Goal: Task Accomplishment & Management: Use online tool/utility

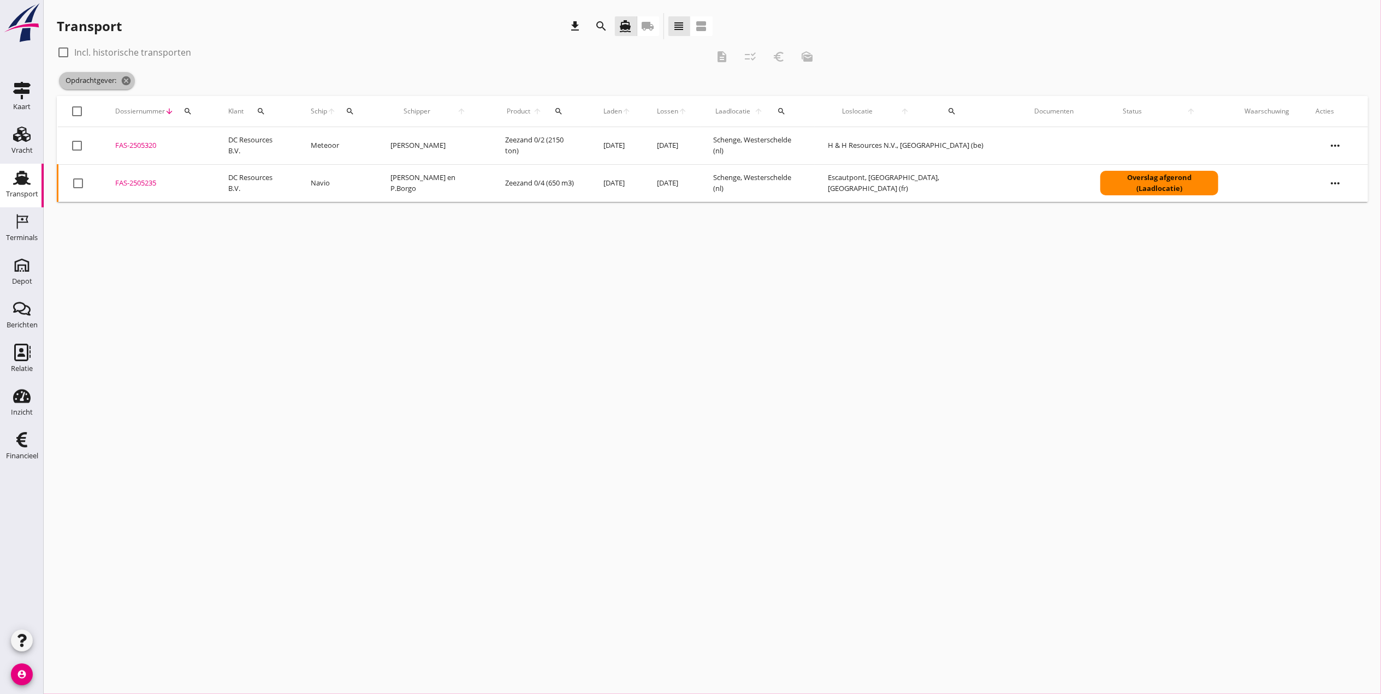
click at [123, 79] on icon "cancel" at bounding box center [126, 80] width 11 height 11
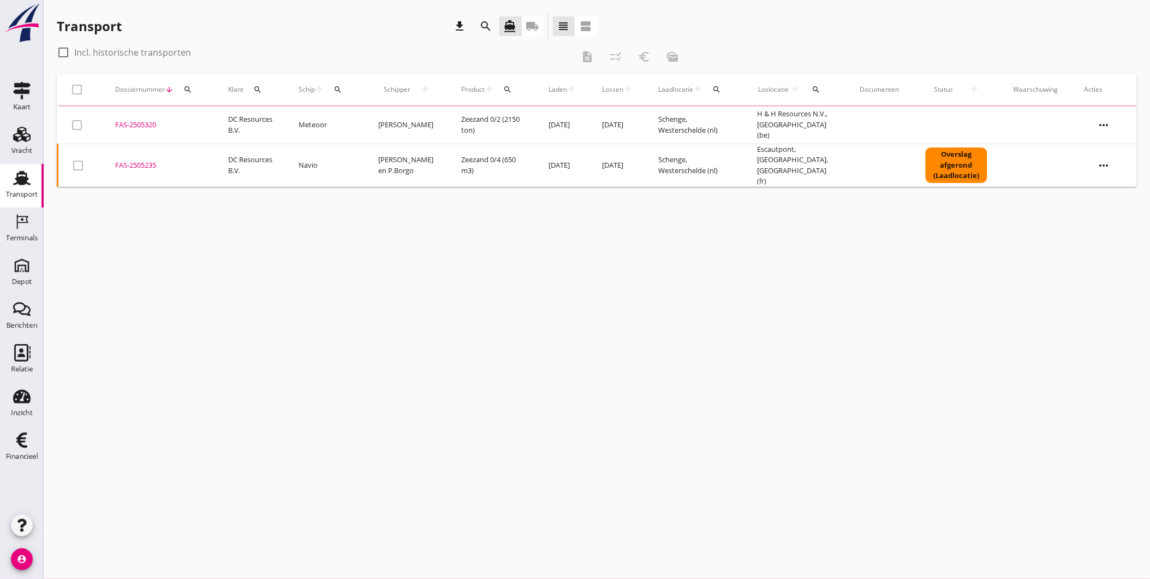
drag, startPoint x: 1168, startPoint y: 20, endPoint x: 794, endPoint y: 276, distance: 453.6
click at [794, 276] on div "cancel You are impersonating another user. Transport download search directions…" at bounding box center [597, 289] width 1106 height 579
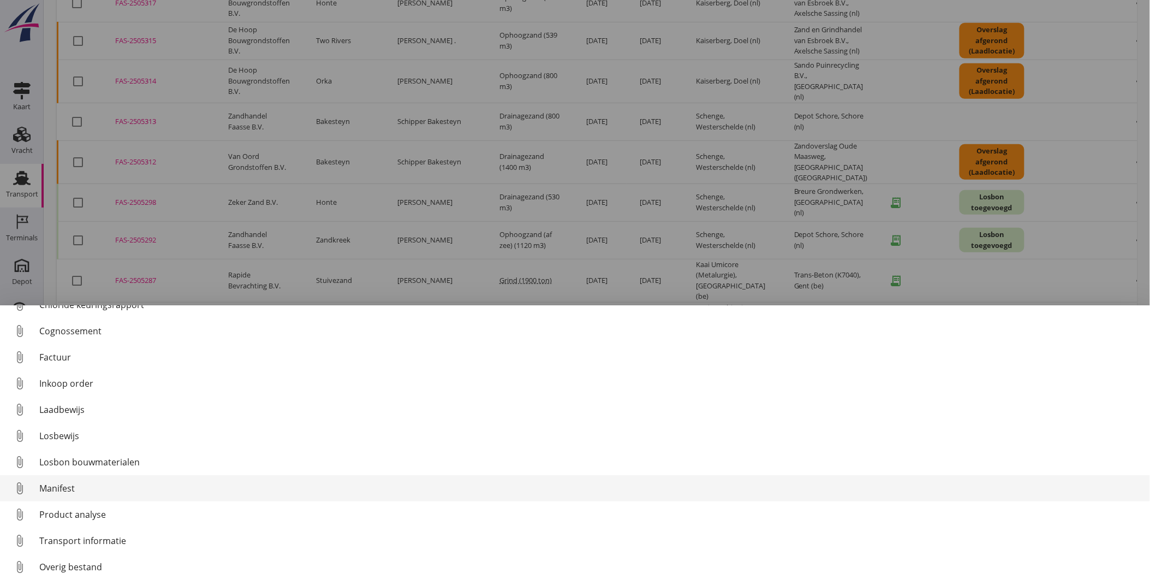
scroll to position [50, 0]
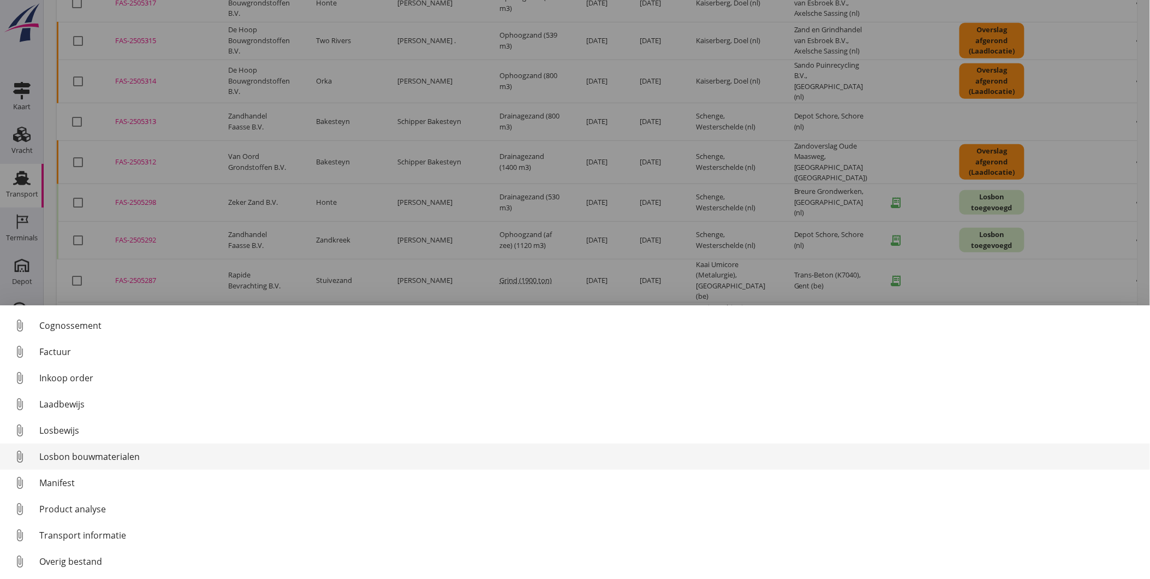
click at [128, 455] on div "Losbon bouwmaterialen" at bounding box center [590, 456] width 1102 height 13
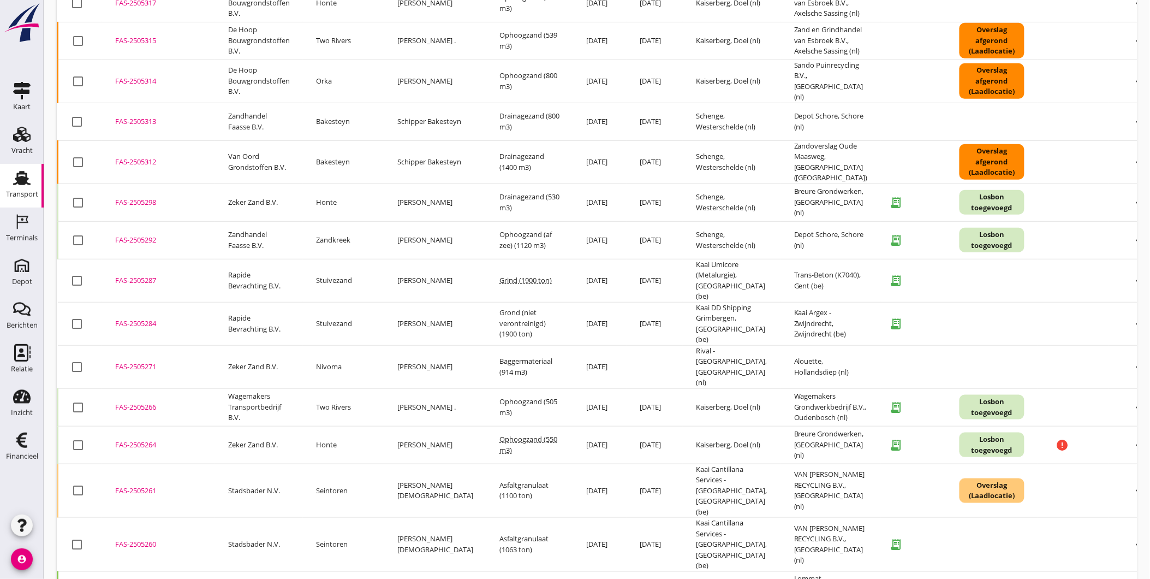
click at [139, 402] on div "FAS-2505266" at bounding box center [158, 407] width 87 height 11
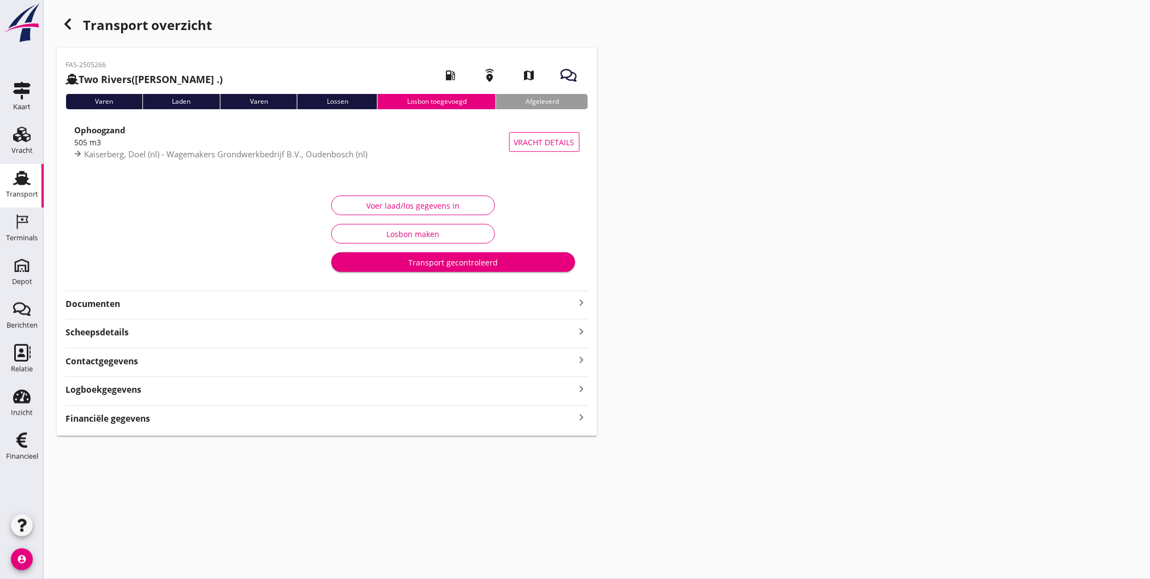
click at [284, 307] on strong "Documenten" at bounding box center [321, 304] width 510 height 13
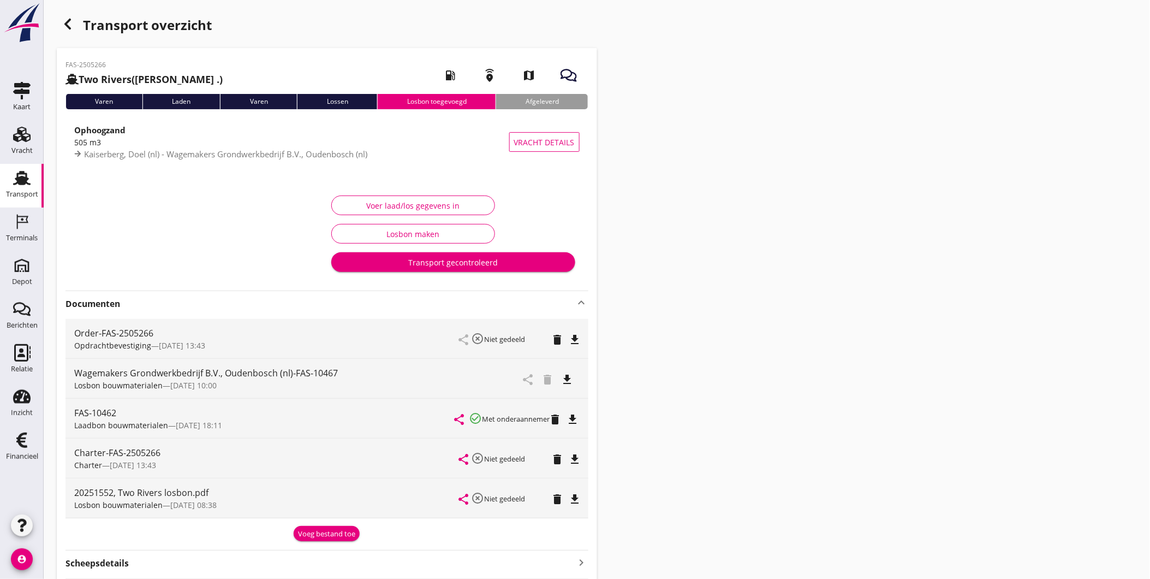
click at [427, 304] on strong "Documenten" at bounding box center [321, 304] width 510 height 13
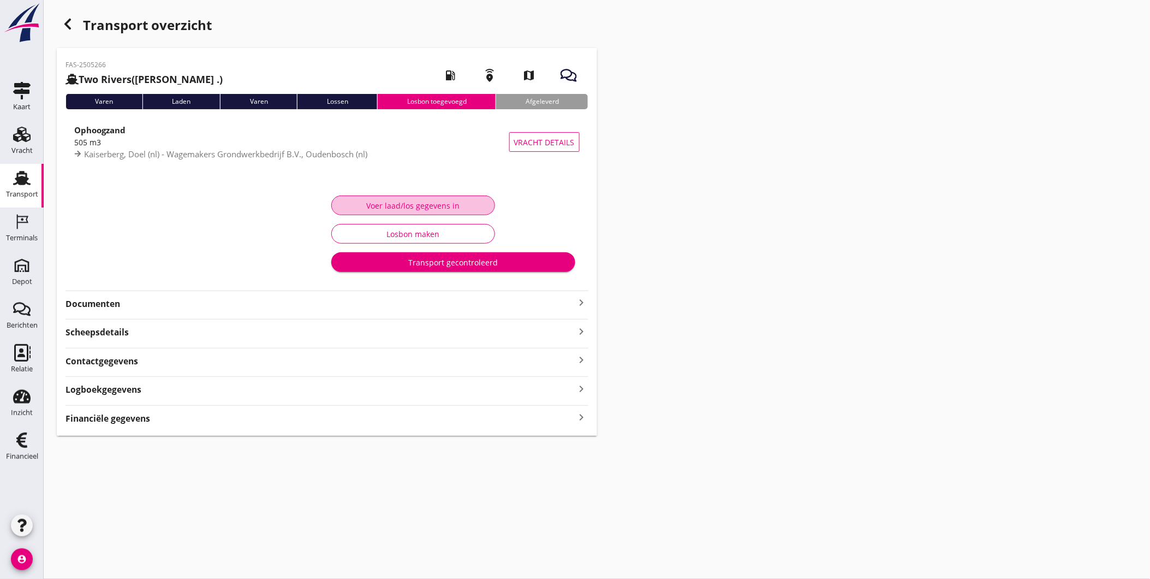
click at [427, 209] on div "Voer laad/los gegevens in" at bounding box center [413, 205] width 145 height 11
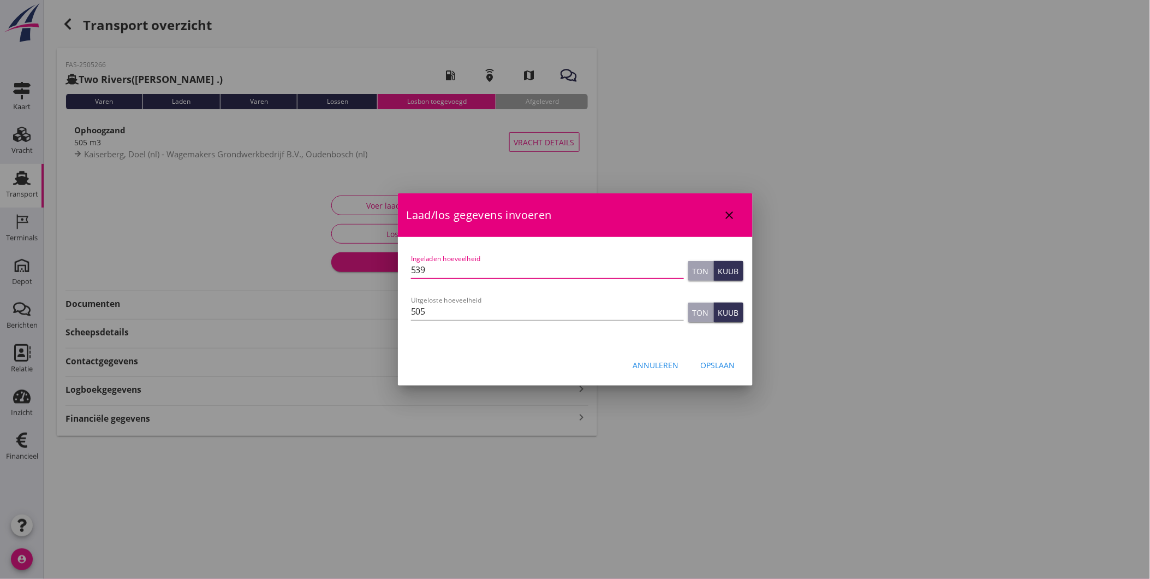
drag, startPoint x: 459, startPoint y: 268, endPoint x: 374, endPoint y: 260, distance: 85.5
click at [374, 260] on div "info@wagemakersbv.nl Klant emailadres mbstworivers@gmail.com Schipper emailadre…" at bounding box center [575, 289] width 1150 height 579
type input "508"
click at [446, 311] on input "505" at bounding box center [547, 310] width 273 height 17
type input "505"
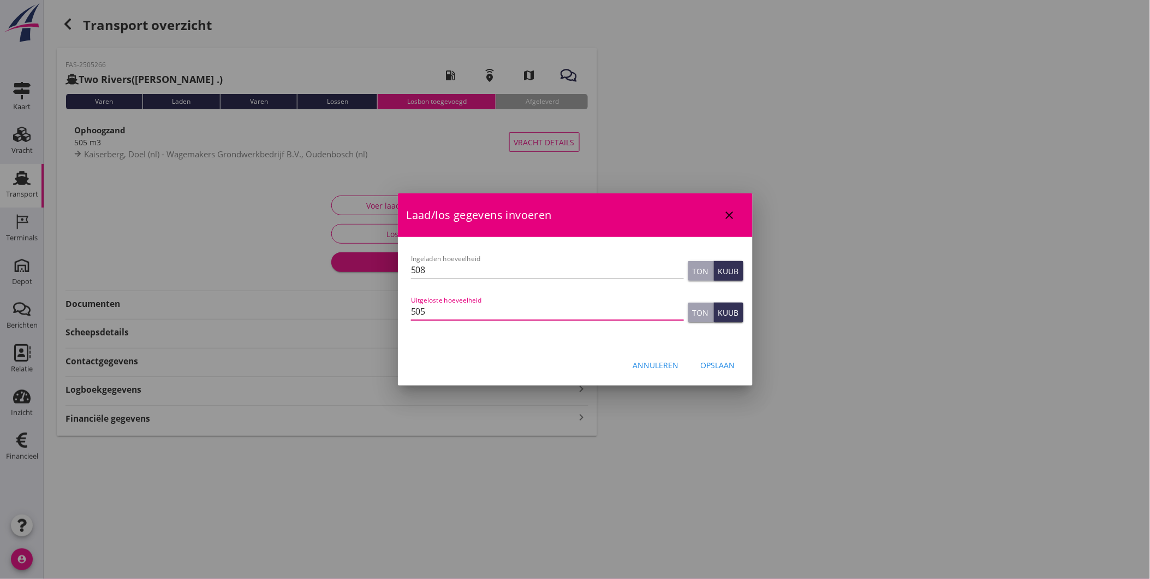
drag, startPoint x: 482, startPoint y: 310, endPoint x: 236, endPoint y: 283, distance: 247.7
click at [236, 283] on div "info@wagemakersbv.nl Klant emailadres mbstworivers@gmail.com Schipper emailadre…" at bounding box center [575, 289] width 1150 height 579
click at [463, 307] on input "505" at bounding box center [547, 310] width 273 height 17
click at [468, 309] on input "505" at bounding box center [547, 310] width 273 height 17
click at [717, 370] on button "Opslaan" at bounding box center [718, 365] width 52 height 20
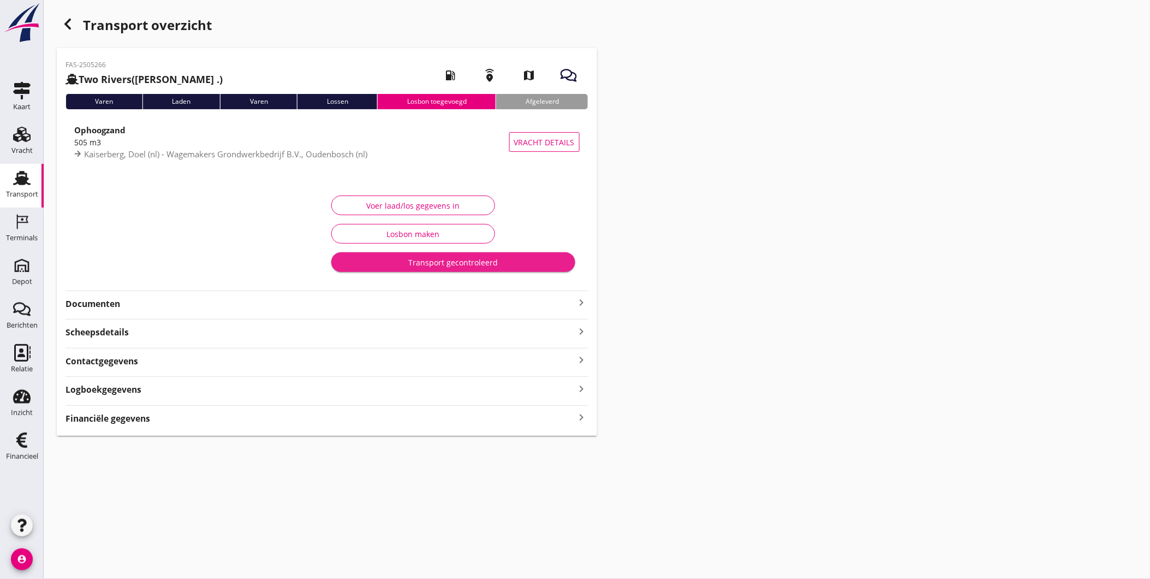
click at [476, 266] on div "Transport gecontroleerd" at bounding box center [453, 262] width 227 height 11
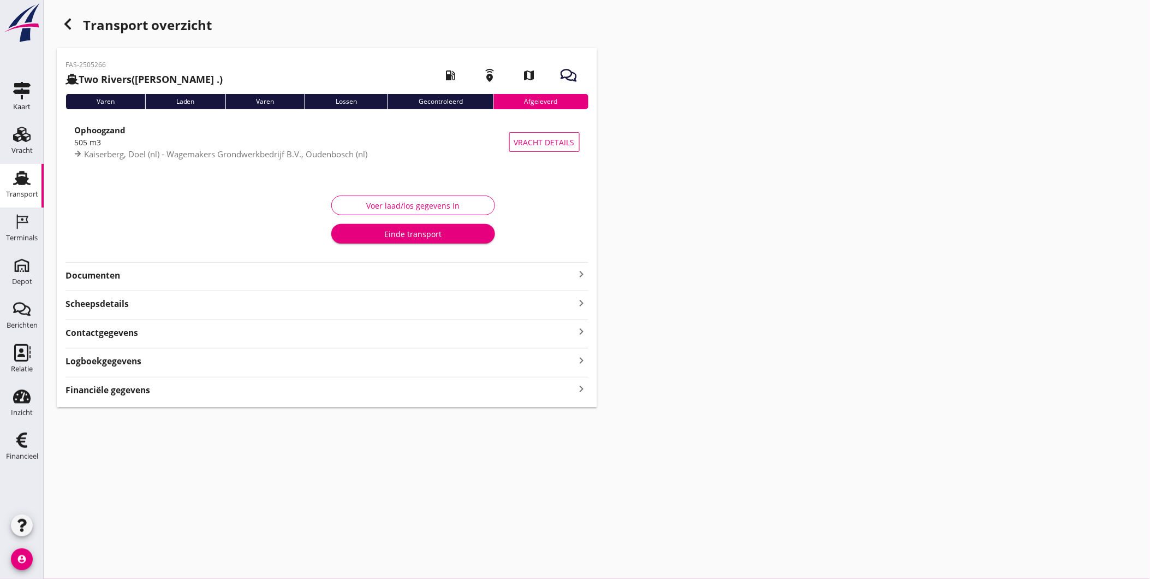
click at [23, 189] on div "Transport" at bounding box center [22, 194] width 32 height 15
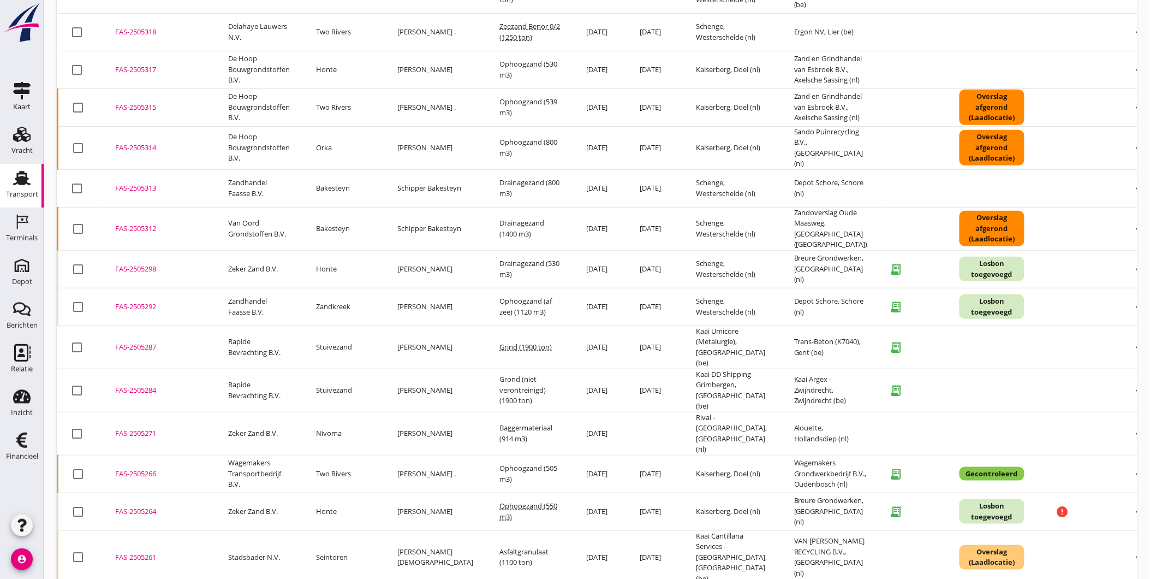
scroll to position [182, 0]
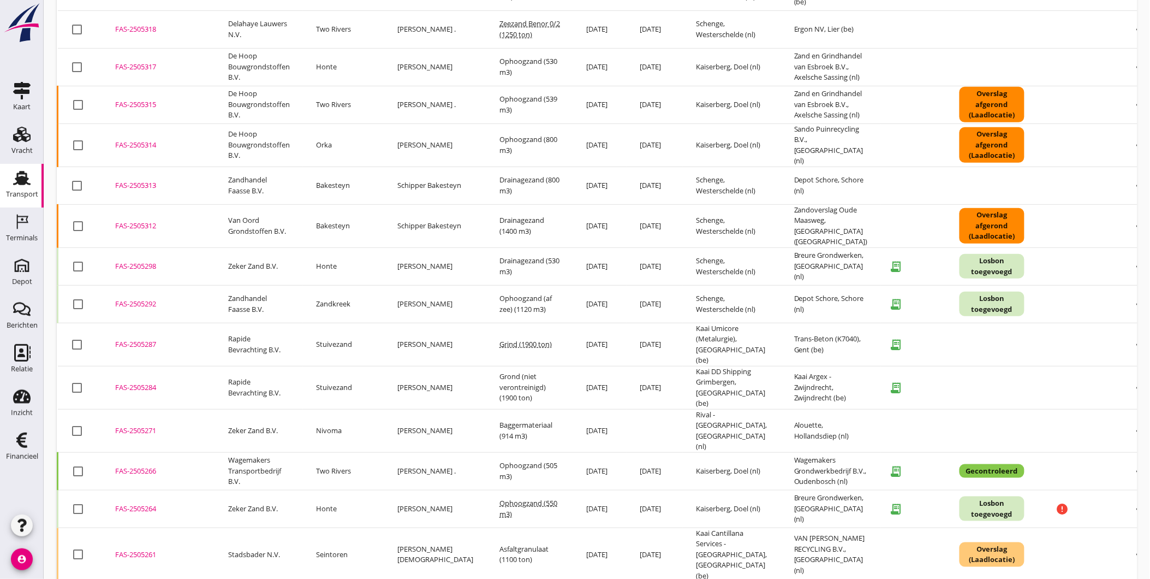
click at [960, 464] on div "Gecontroleerd" at bounding box center [992, 471] width 65 height 14
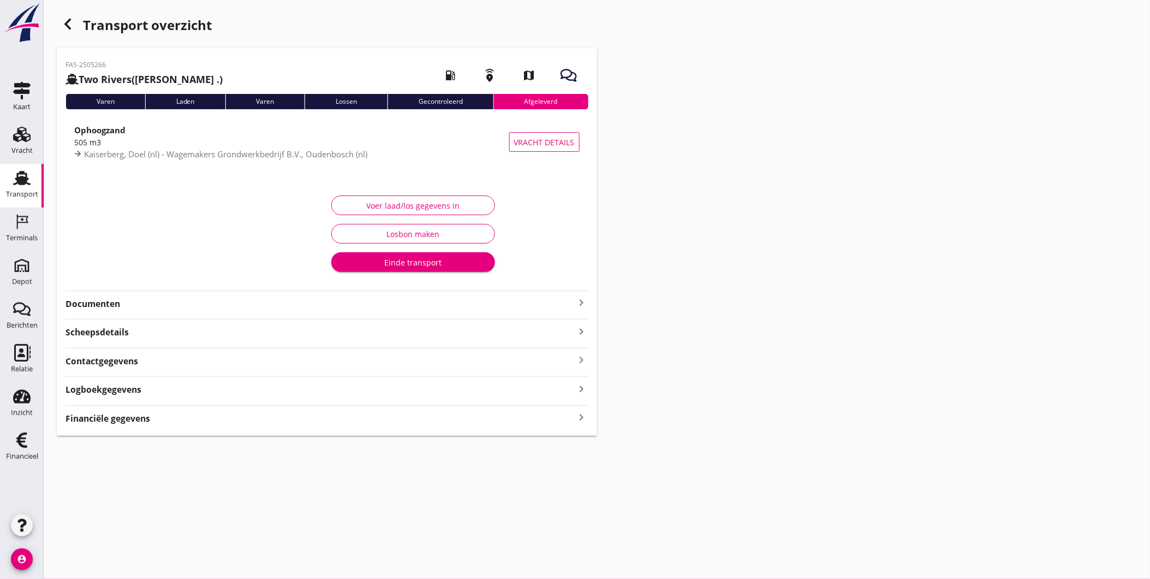
click at [78, 25] on div "button" at bounding box center [68, 24] width 22 height 22
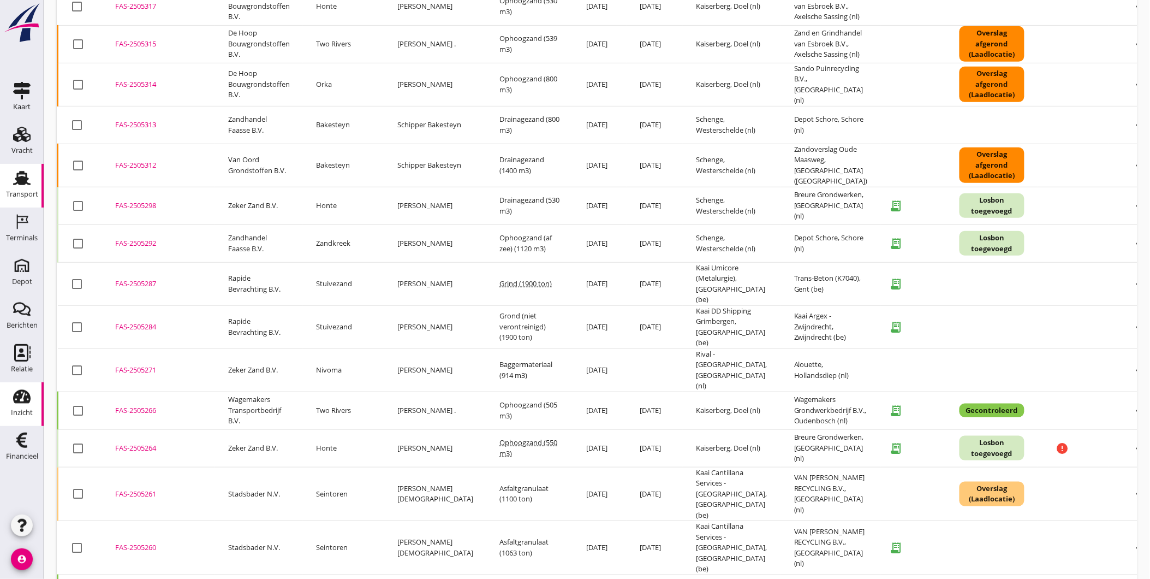
scroll to position [246, 0]
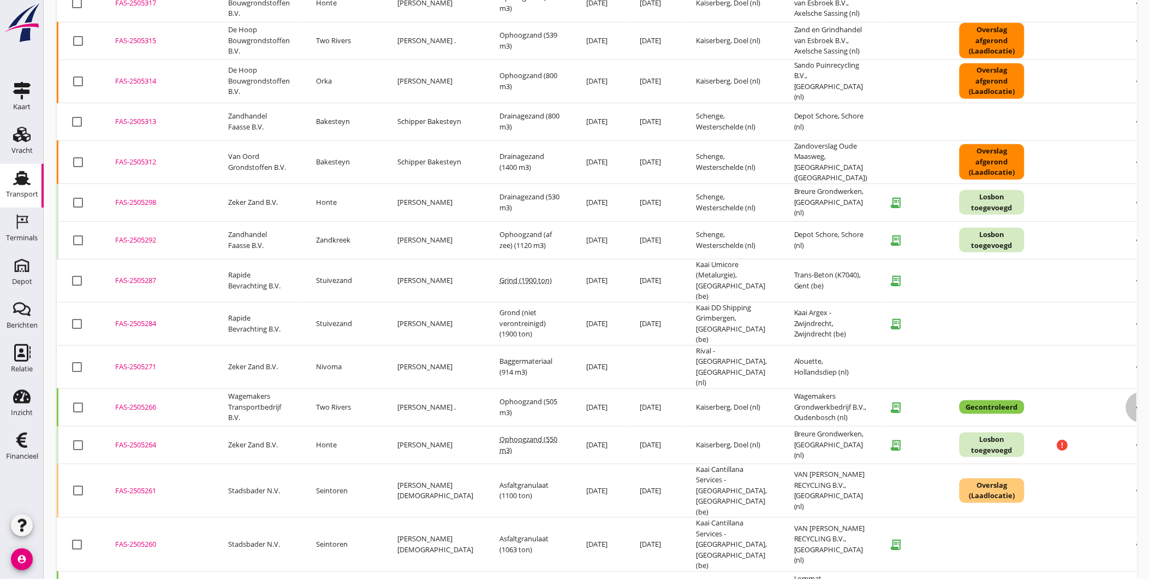
click at [1126, 392] on icon "more_horiz" at bounding box center [1141, 407] width 31 height 31
click at [133, 402] on div "FAS-2505266" at bounding box center [158, 407] width 87 height 11
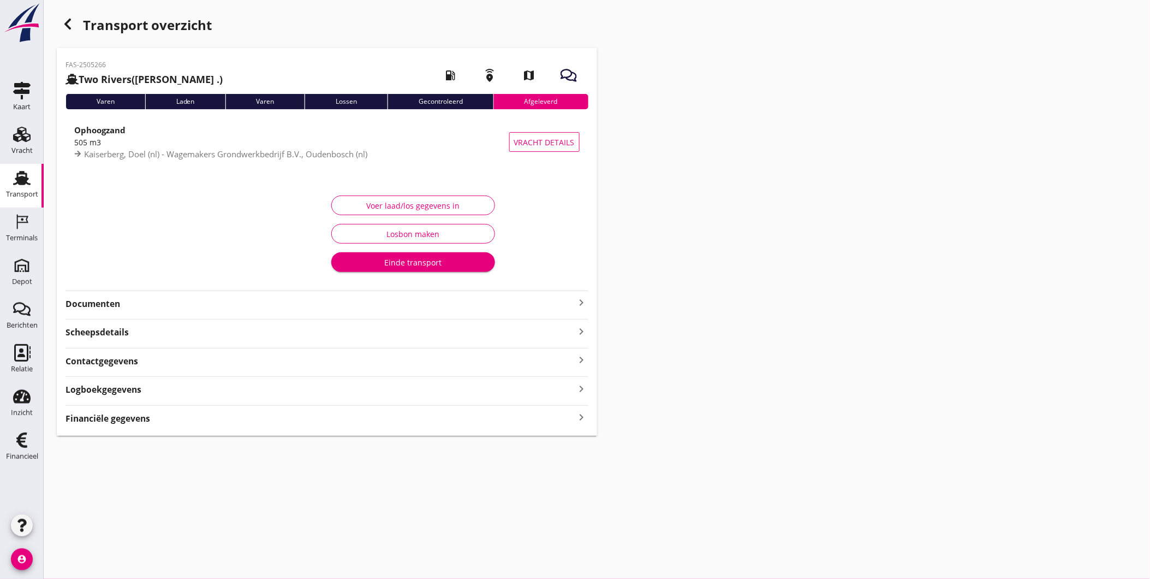
click at [187, 306] on strong "Documenten" at bounding box center [321, 304] width 510 height 13
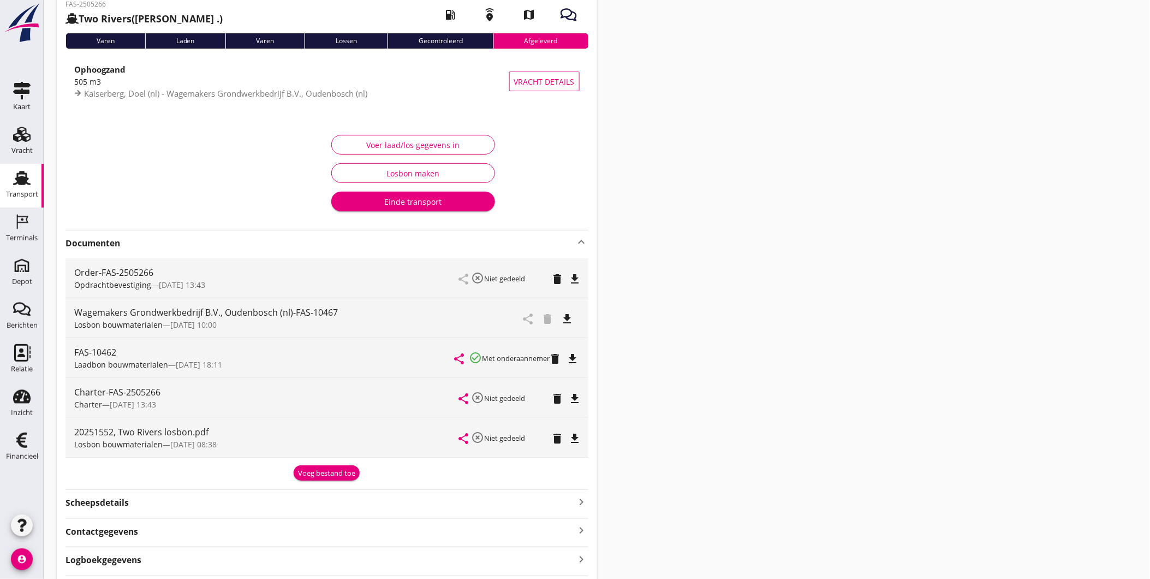
scroll to position [121, 0]
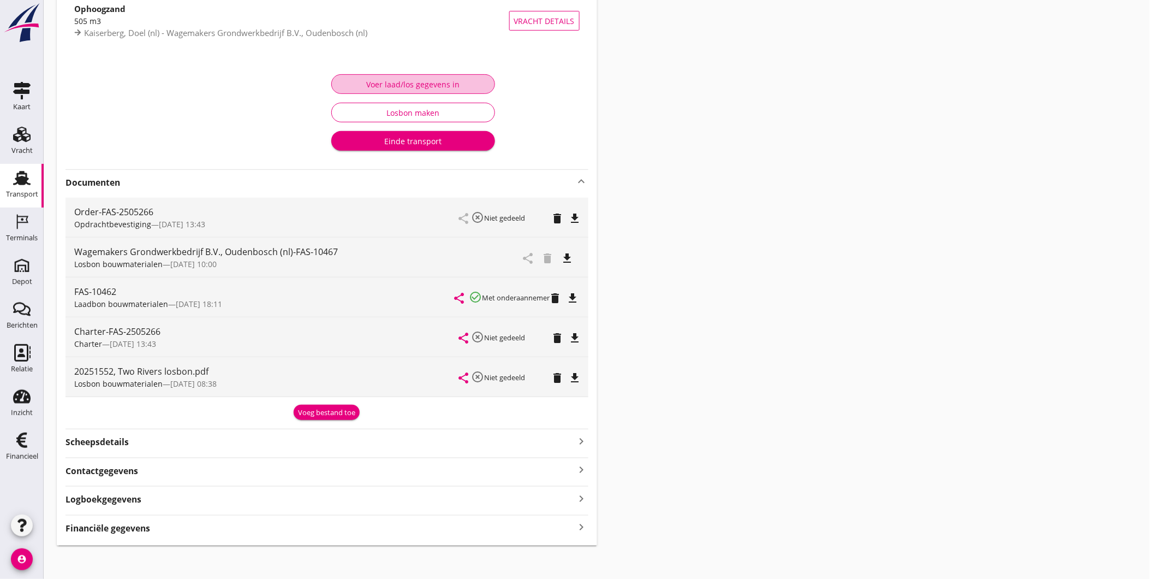
click at [437, 86] on div "Voer laad/los gegevens in" at bounding box center [413, 84] width 145 height 11
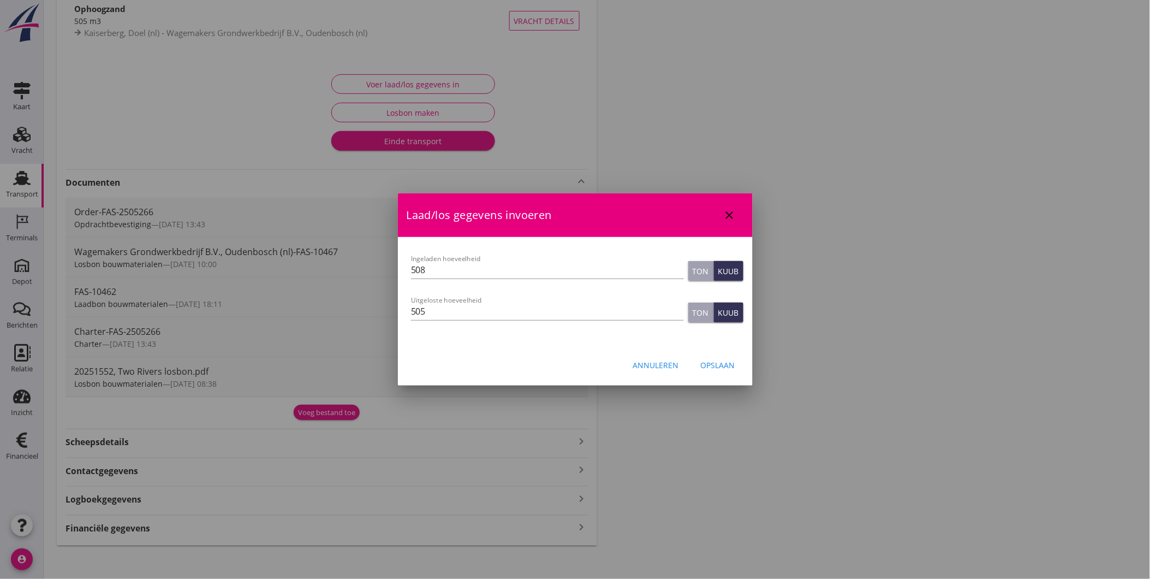
click at [735, 212] on icon "close" at bounding box center [729, 215] width 13 height 13
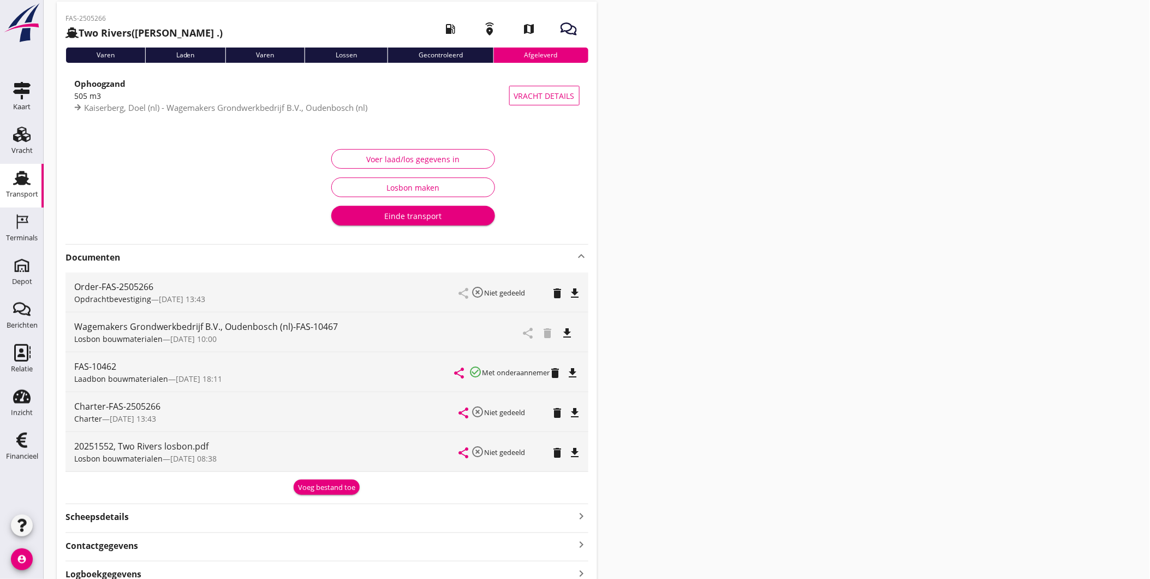
scroll to position [0, 0]
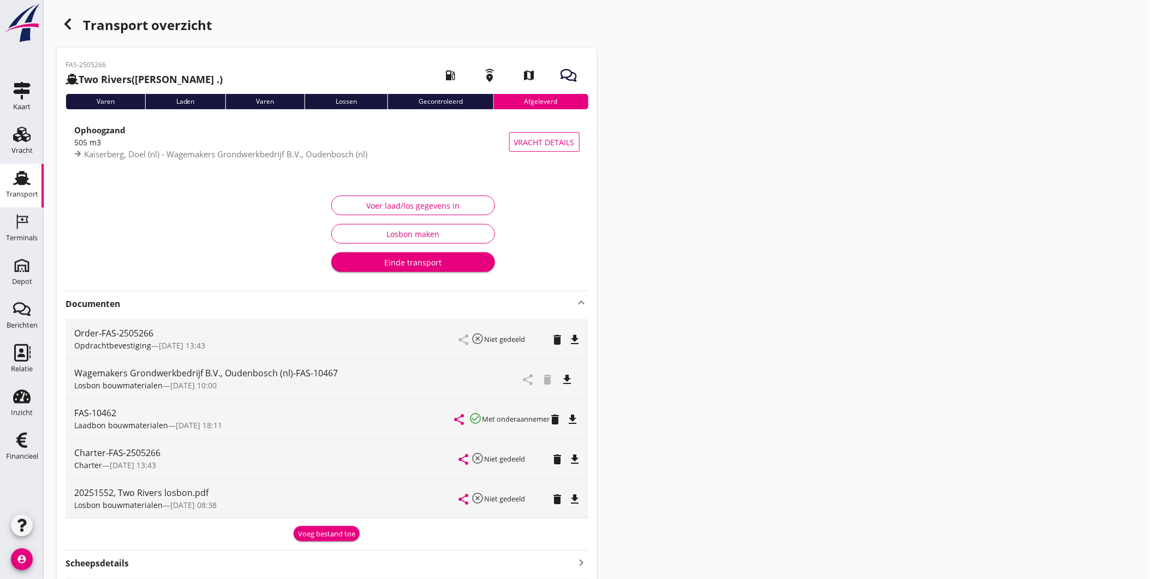
drag, startPoint x: 580, startPoint y: 302, endPoint x: 558, endPoint y: 330, distance: 35.4
click at [580, 302] on icon "keyboard_arrow_up" at bounding box center [581, 302] width 13 height 13
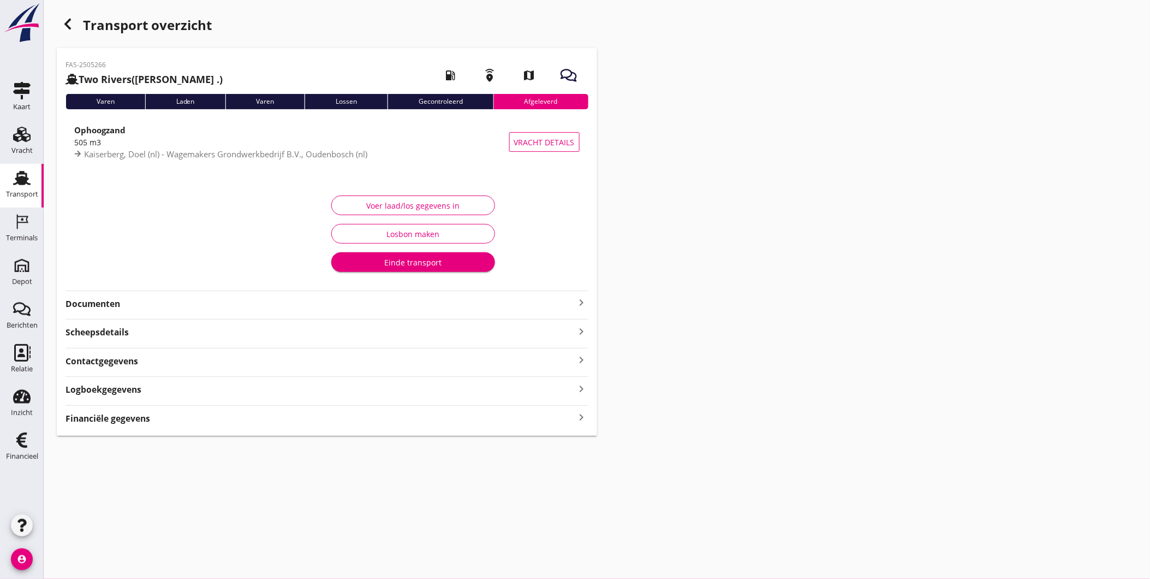
click at [111, 388] on strong "Logboekgegevens" at bounding box center [104, 389] width 76 height 13
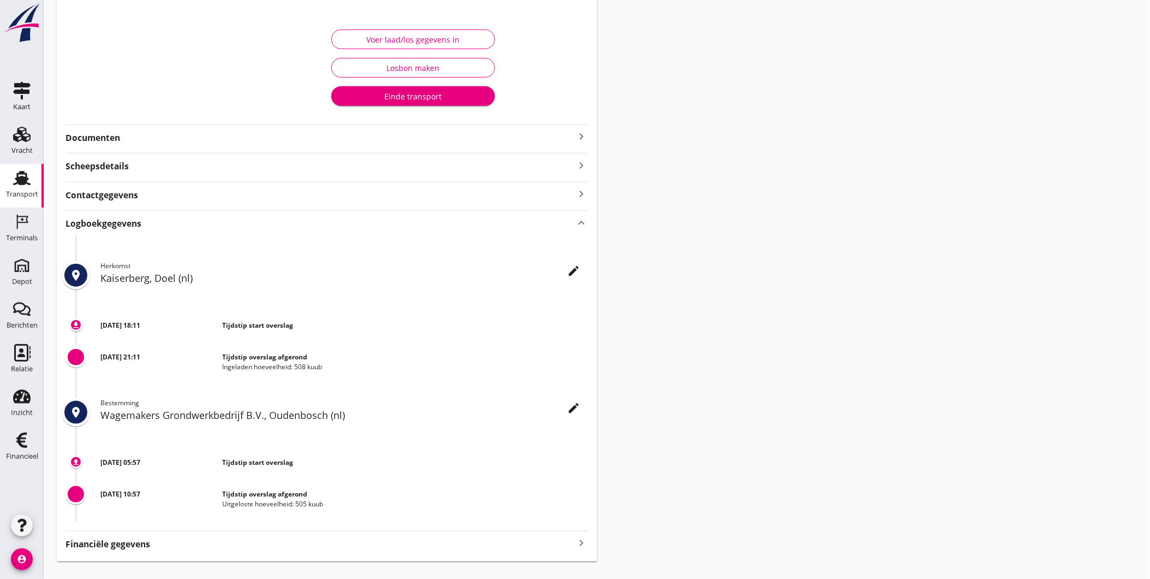
scroll to position [182, 0]
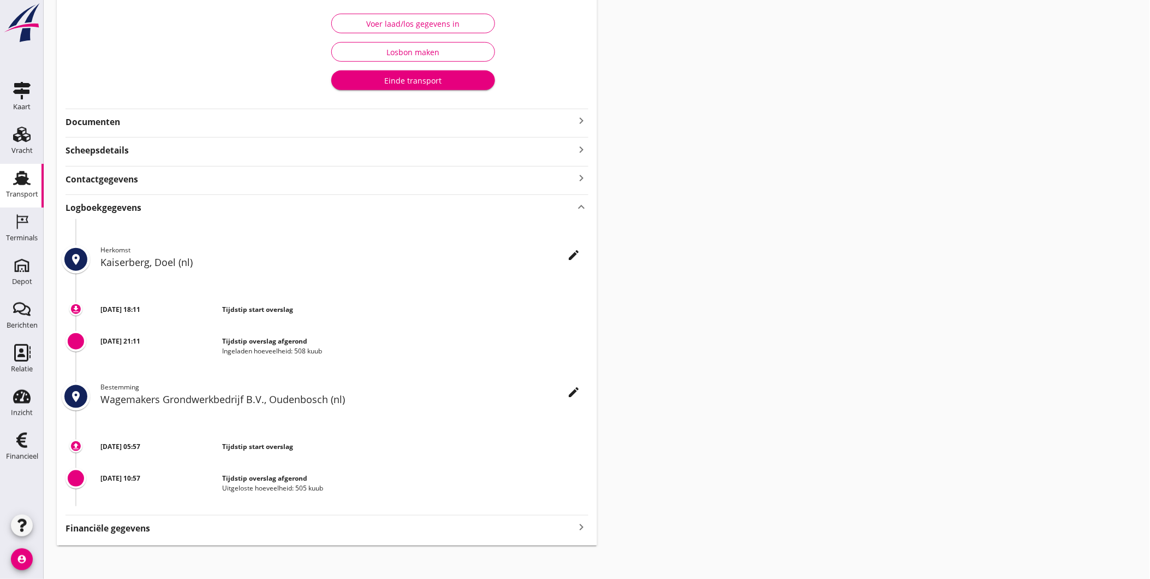
click at [140, 206] on strong "Logboekgegevens" at bounding box center [104, 207] width 76 height 13
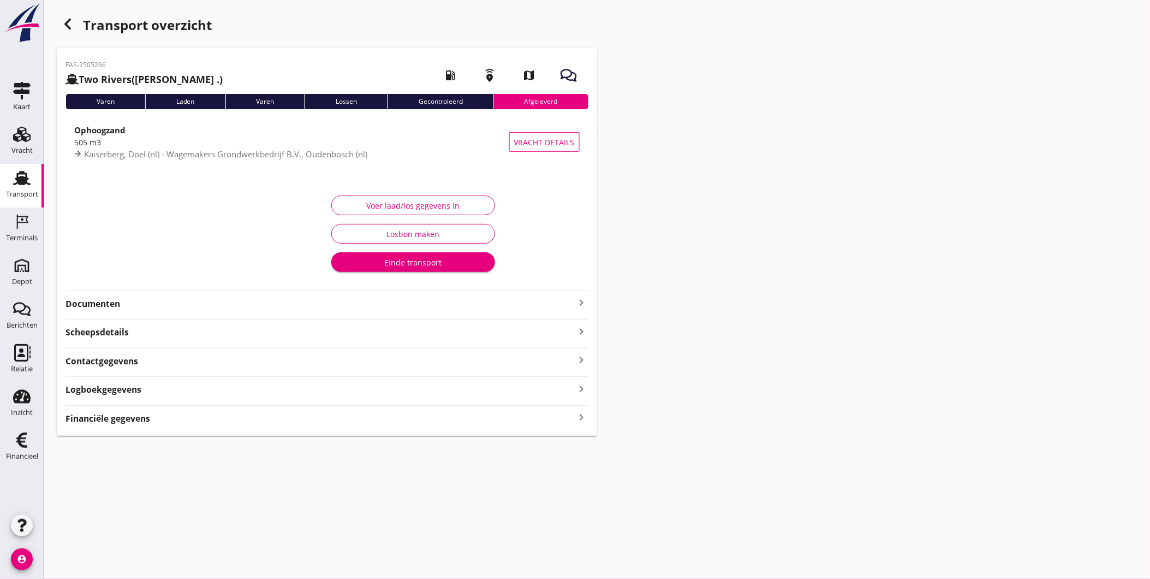
click at [133, 359] on strong "Contactgegevens" at bounding box center [102, 361] width 73 height 13
